Goal: Task Accomplishment & Management: Use online tool/utility

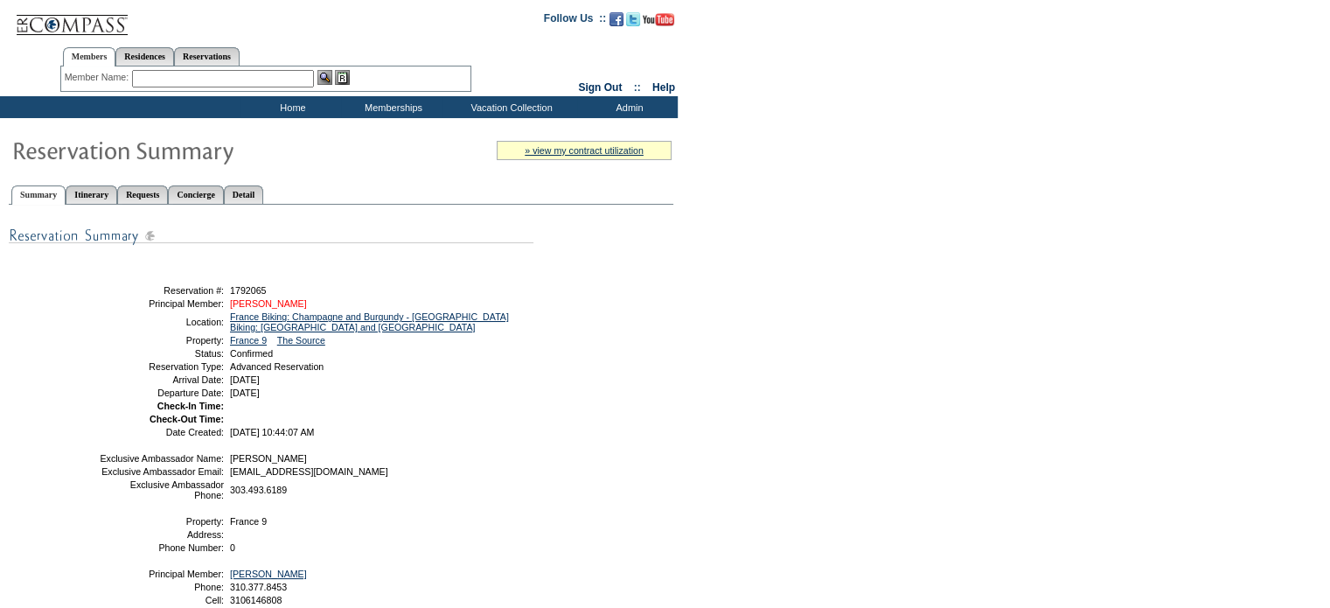
drag, startPoint x: 317, startPoint y: 303, endPoint x: 228, endPoint y: 305, distance: 89.2
click at [228, 305] on td "[PERSON_NAME]" at bounding box center [378, 303] width 304 height 10
copy link "[PERSON_NAME]"
drag, startPoint x: 310, startPoint y: 263, endPoint x: 280, endPoint y: 292, distance: 42.1
click at [311, 263] on div "Share With Family and Friends Share via Email Share Reservation Information Ple…" at bounding box center [341, 433] width 664 height 439
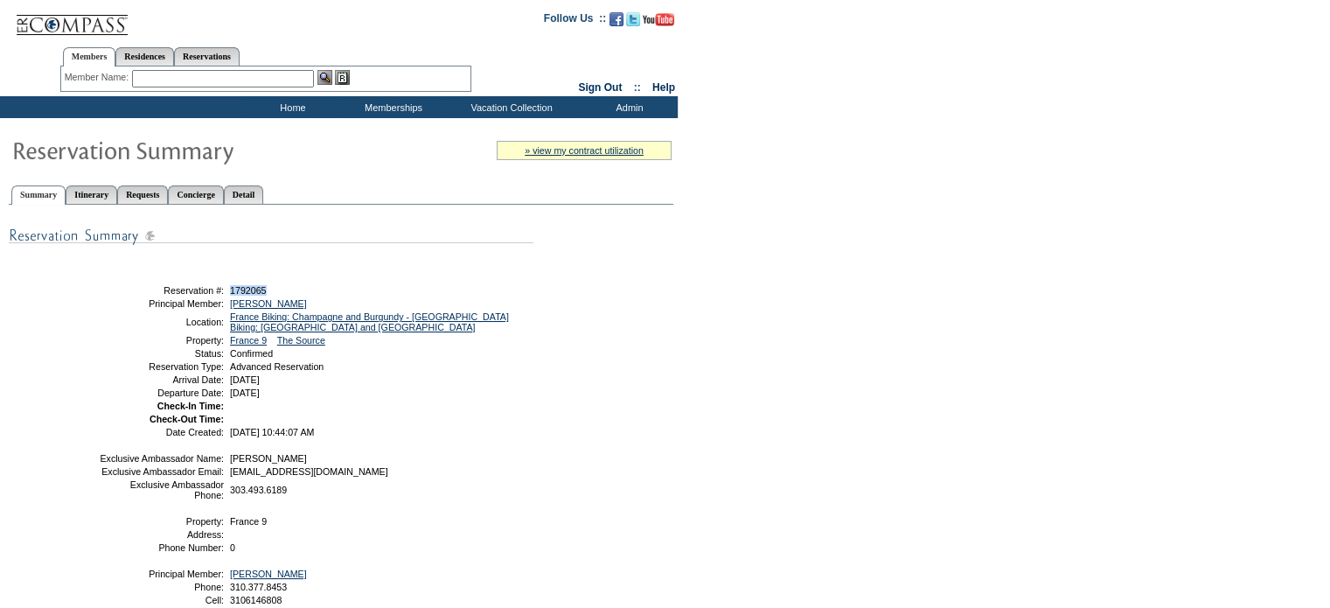
drag, startPoint x: 280, startPoint y: 292, endPoint x: 228, endPoint y: 290, distance: 51.6
click at [228, 290] on td "1792065" at bounding box center [378, 290] width 304 height 10
copy span "1792065"
click at [601, 286] on div "Share With Family and Friends Share via Email Share Reservation Information Ple…" at bounding box center [341, 433] width 664 height 439
drag, startPoint x: 274, startPoint y: 343, endPoint x: 228, endPoint y: 338, distance: 45.7
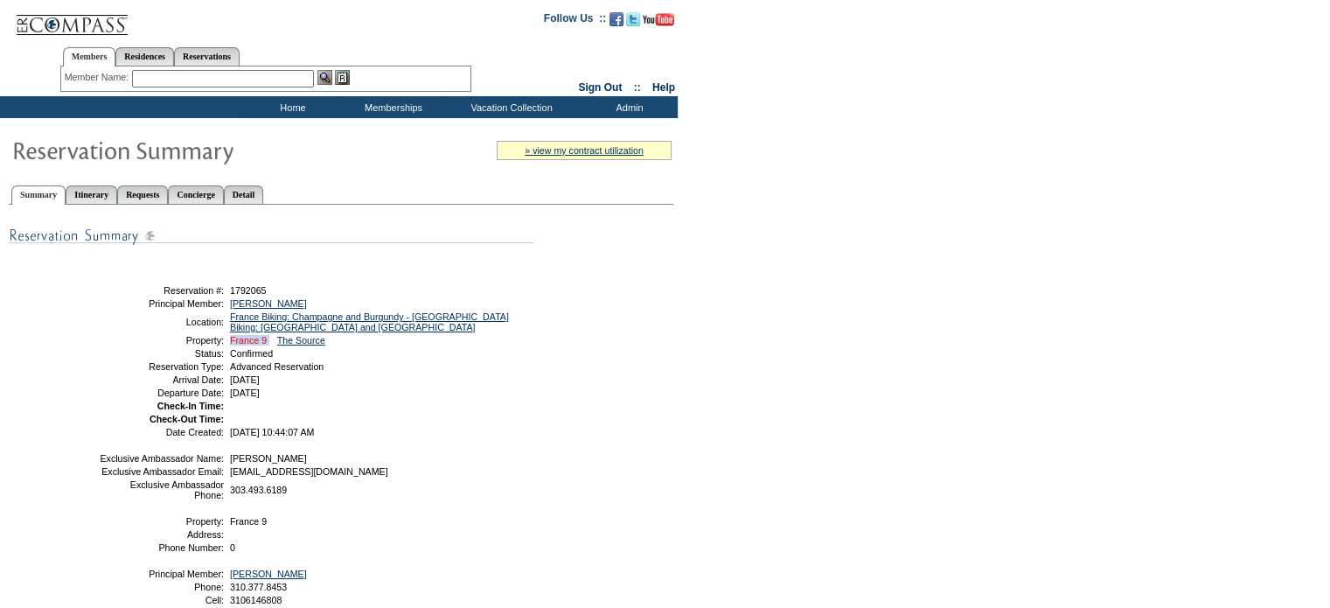
click at [228, 338] on td "France 9 The Source" at bounding box center [378, 340] width 304 height 10
copy td "France 9"
click at [213, 60] on link "Reservations" at bounding box center [207, 56] width 66 height 18
drag, startPoint x: 179, startPoint y: 80, endPoint x: 119, endPoint y: 64, distance: 62.3
click at [179, 80] on input "text" at bounding box center [166, 78] width 77 height 17
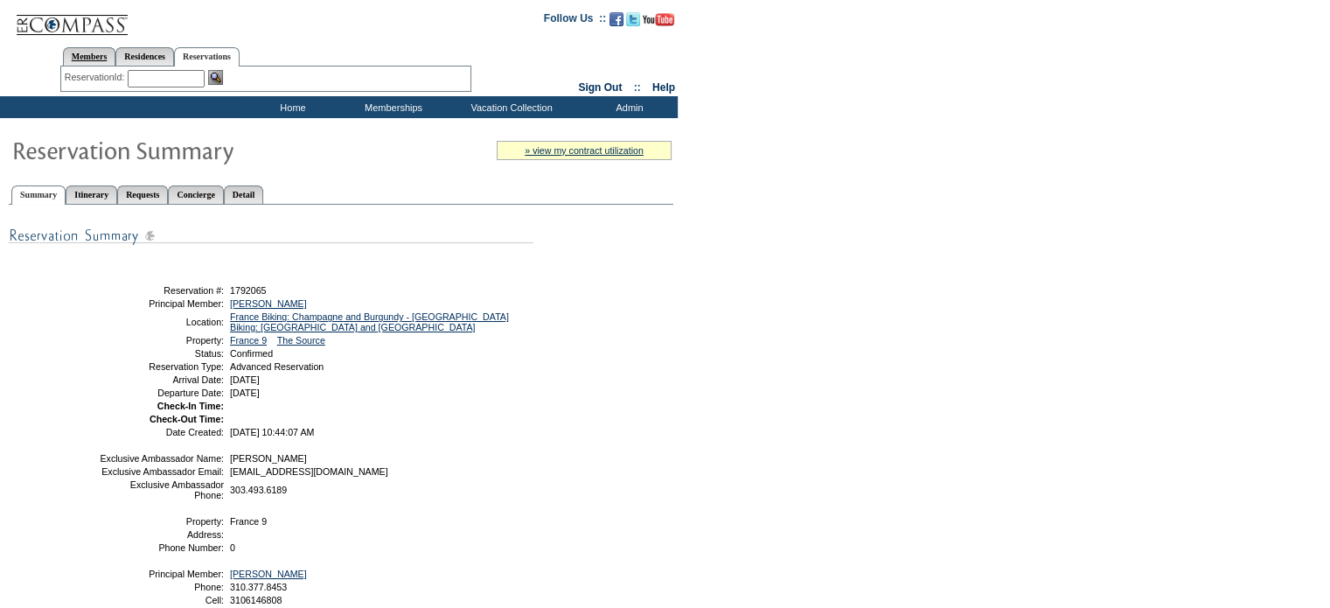
paste input "1779578"
type input "1779578"
click input "Send" at bounding box center [0, 0] width 0 height 0
